Goal: Task Accomplishment & Management: Manage account settings

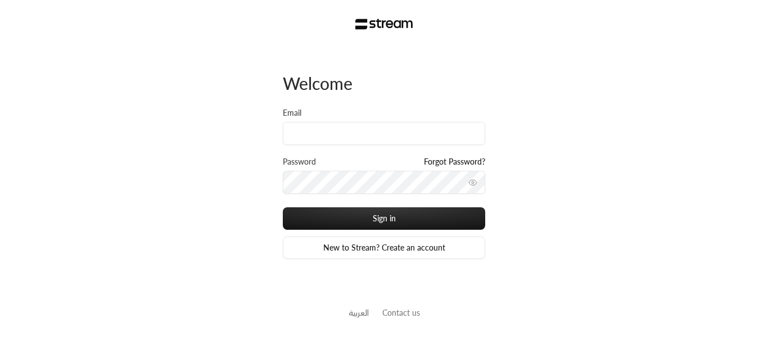
click at [326, 112] on div "Email" at bounding box center [384, 126] width 202 height 38
click at [316, 132] on input "Email" at bounding box center [384, 133] width 202 height 23
paste input "[PERSON_NAME][EMAIL_ADDRESS][DOMAIN_NAME]"
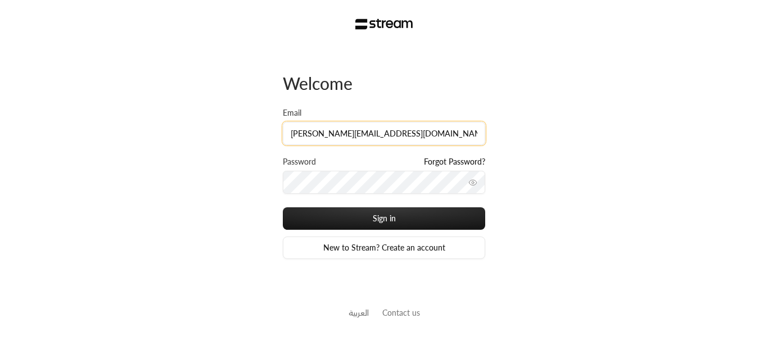
type input "[PERSON_NAME][EMAIL_ADDRESS][DOMAIN_NAME]"
click at [326, 169] on div "Password Forgot Password?" at bounding box center [384, 163] width 202 height 15
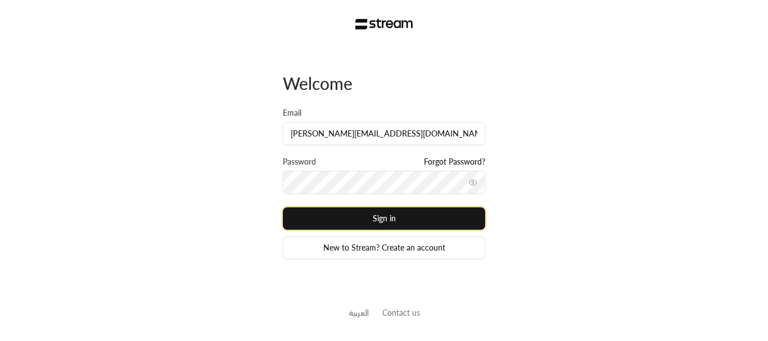
click at [341, 213] on button "Sign in" at bounding box center [384, 219] width 202 height 22
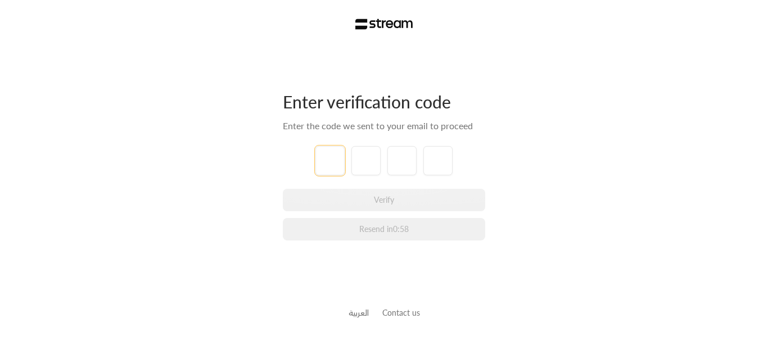
type input "0"
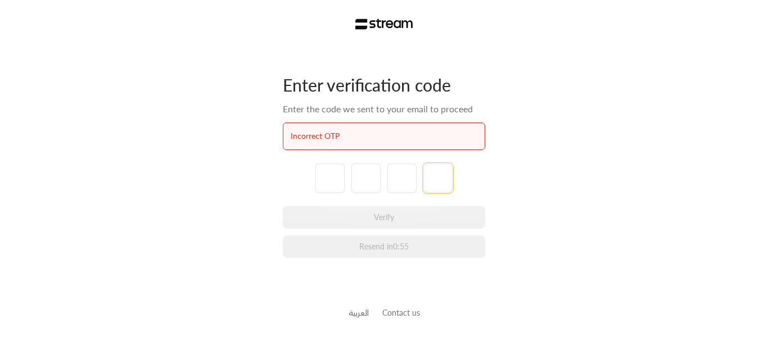
type input "1"
click at [331, 181] on input "tel" at bounding box center [330, 178] width 29 height 29
type input "1"
type input "2"
type input "3"
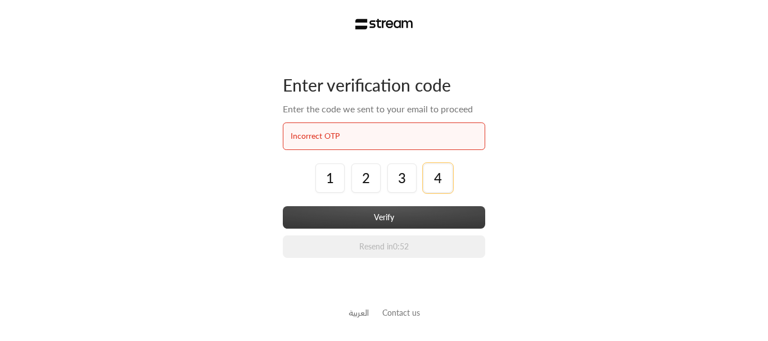
type input "4"
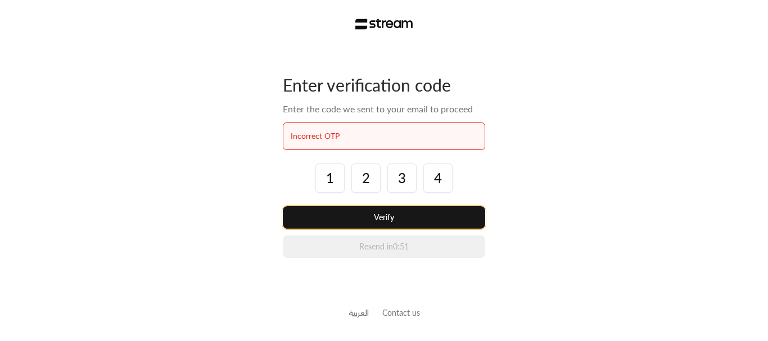
click at [361, 222] on button "Verify" at bounding box center [384, 217] width 202 height 22
